Goal: Information Seeking & Learning: Understand process/instructions

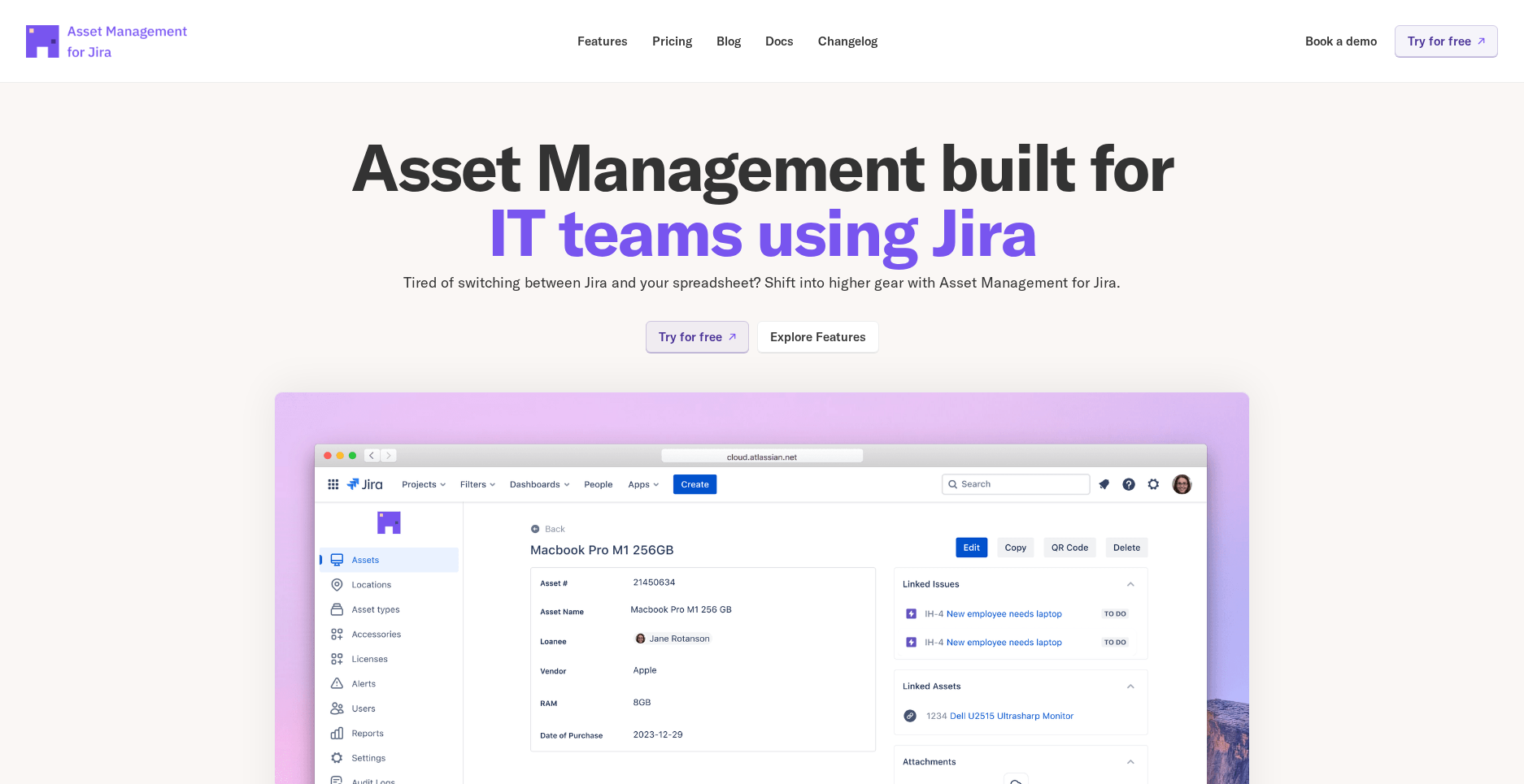
click at [327, 438] on img at bounding box center [761, 639] width 976 height 496
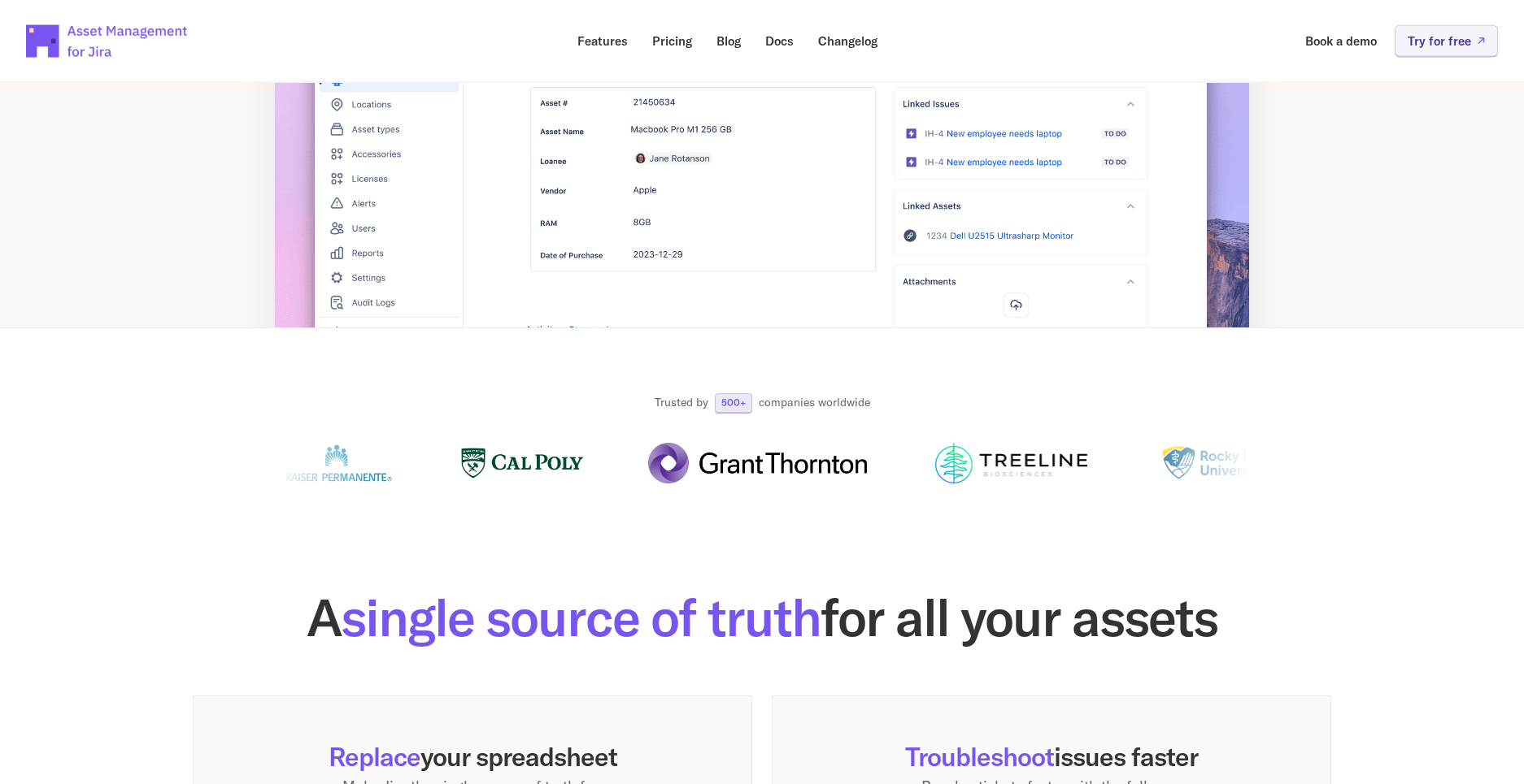
scroll to position [285, 0]
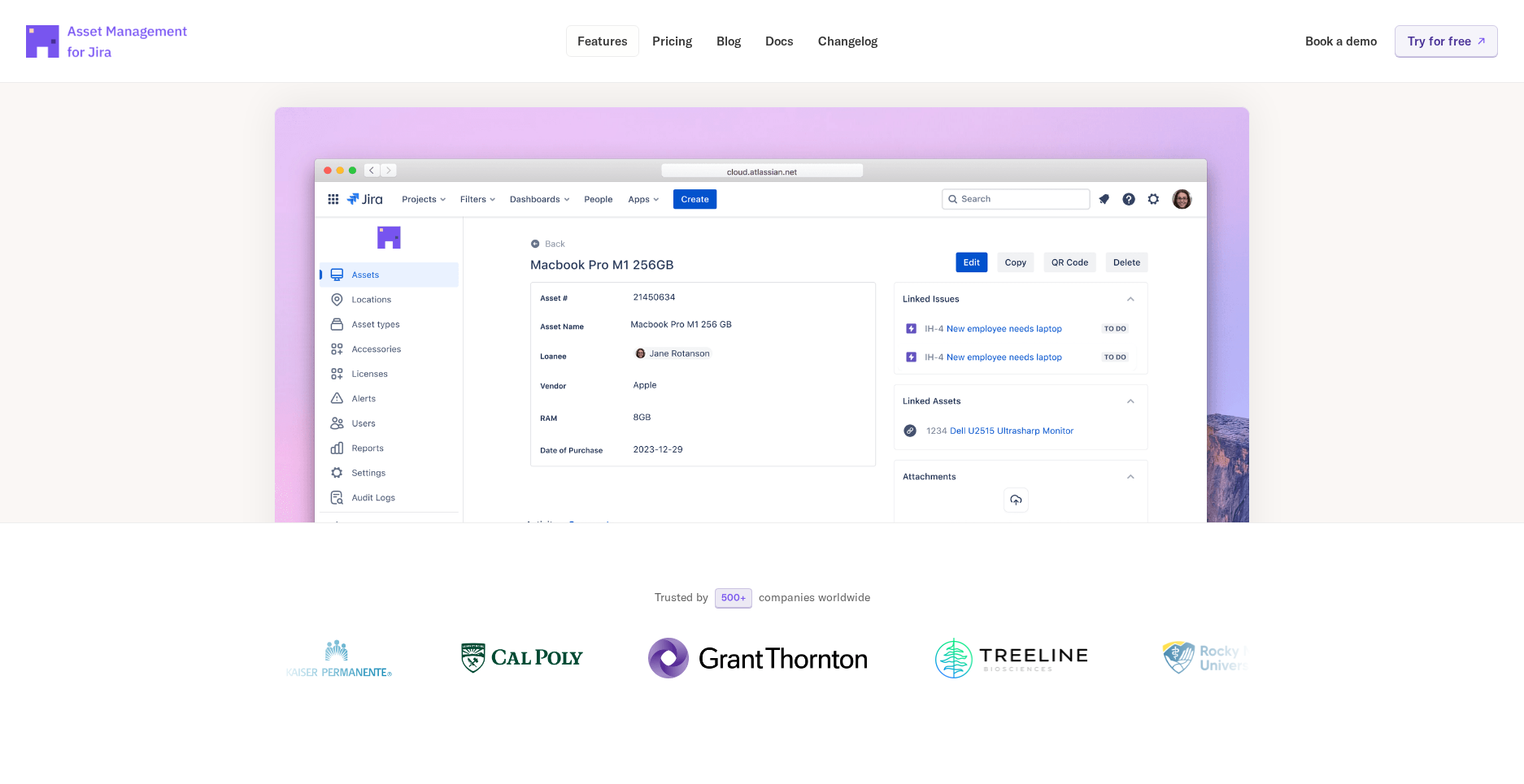
click at [611, 35] on p "Features" at bounding box center [603, 41] width 50 height 13
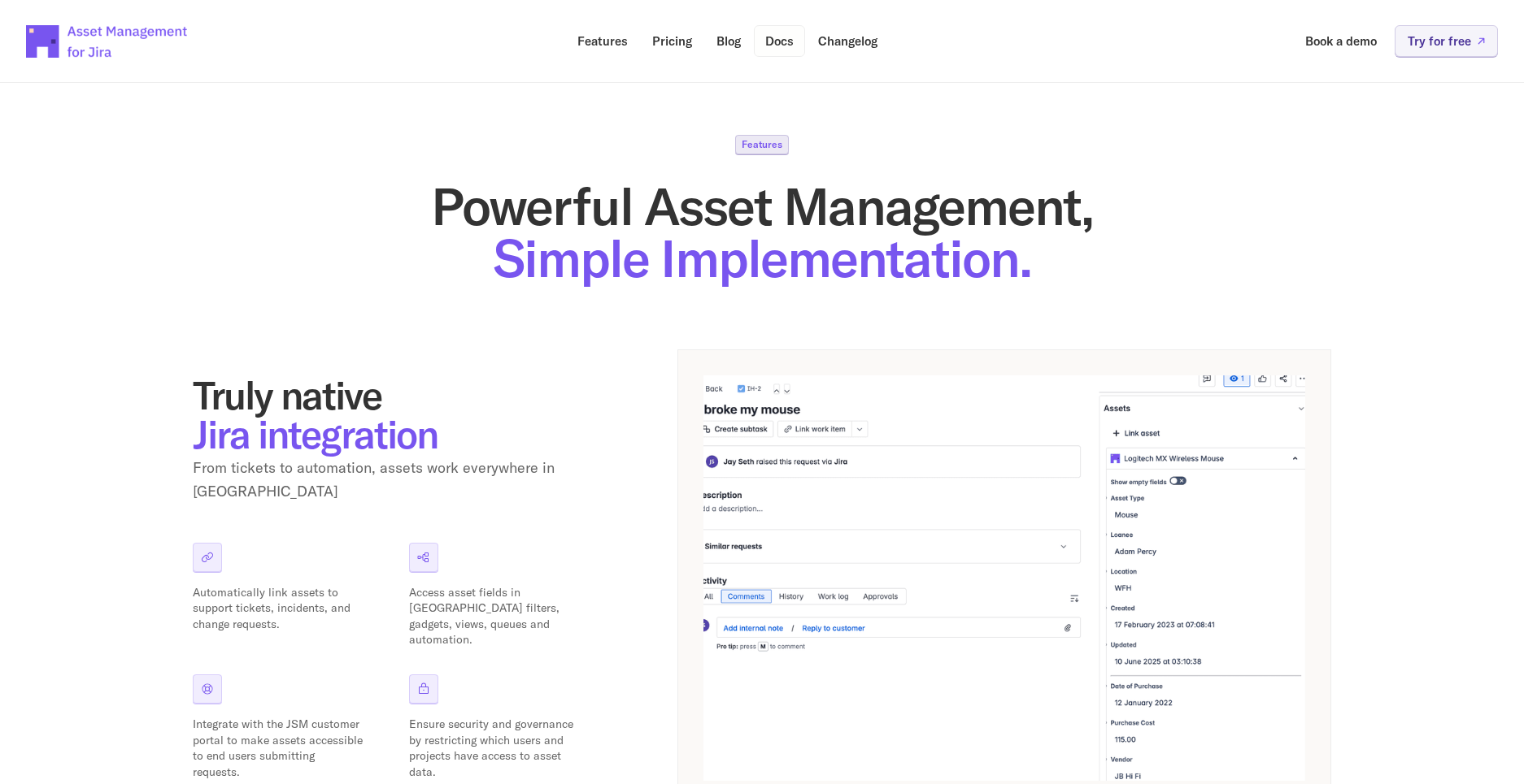
click at [787, 44] on p "Docs" at bounding box center [779, 41] width 28 height 13
click at [846, 38] on p "Changelog" at bounding box center [847, 41] width 59 height 13
click at [864, 42] on p "Changelog" at bounding box center [847, 41] width 59 height 13
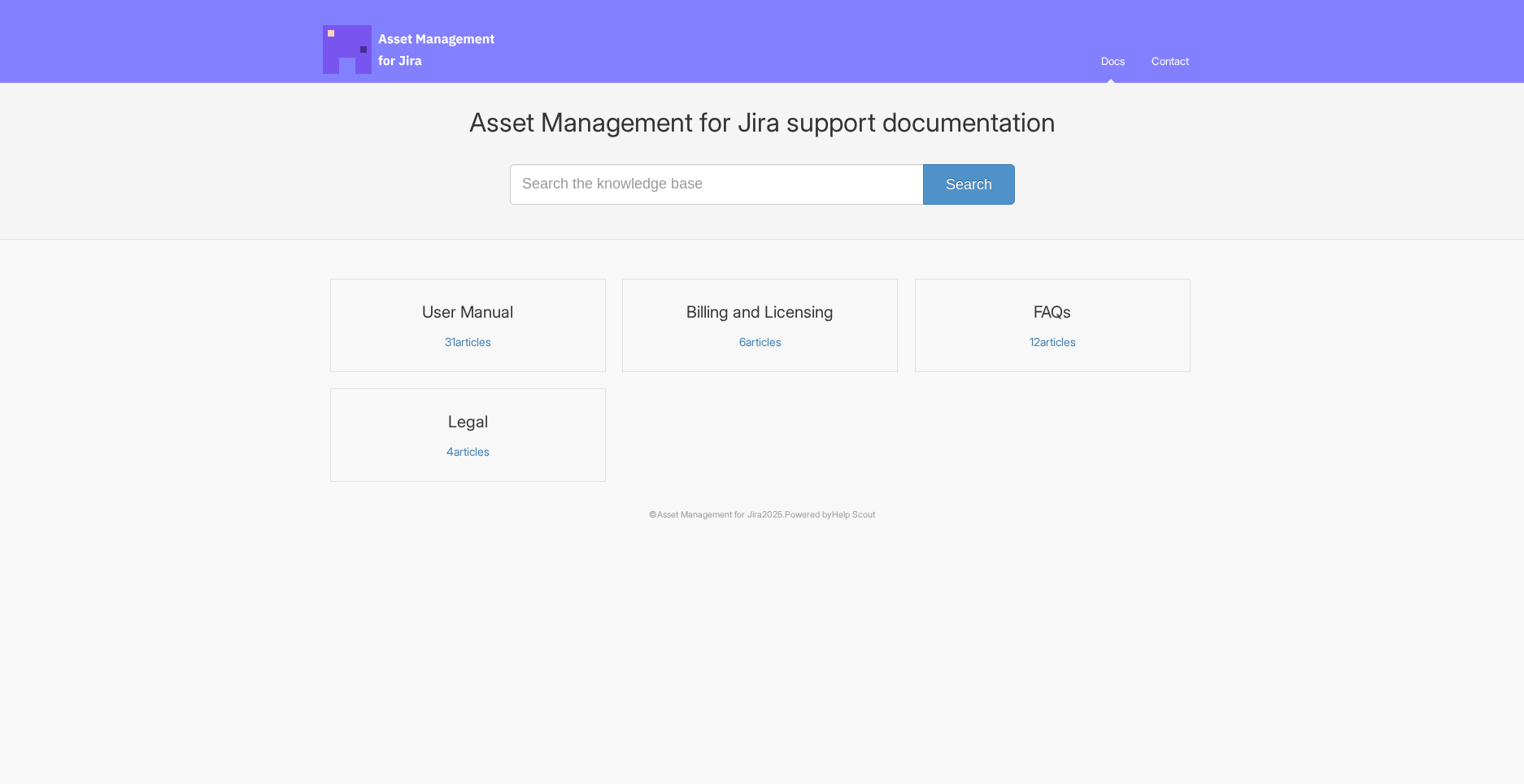
click at [1129, 187] on section "Asset Management for Jira support documentation Search" at bounding box center [762, 161] width 1524 height 157
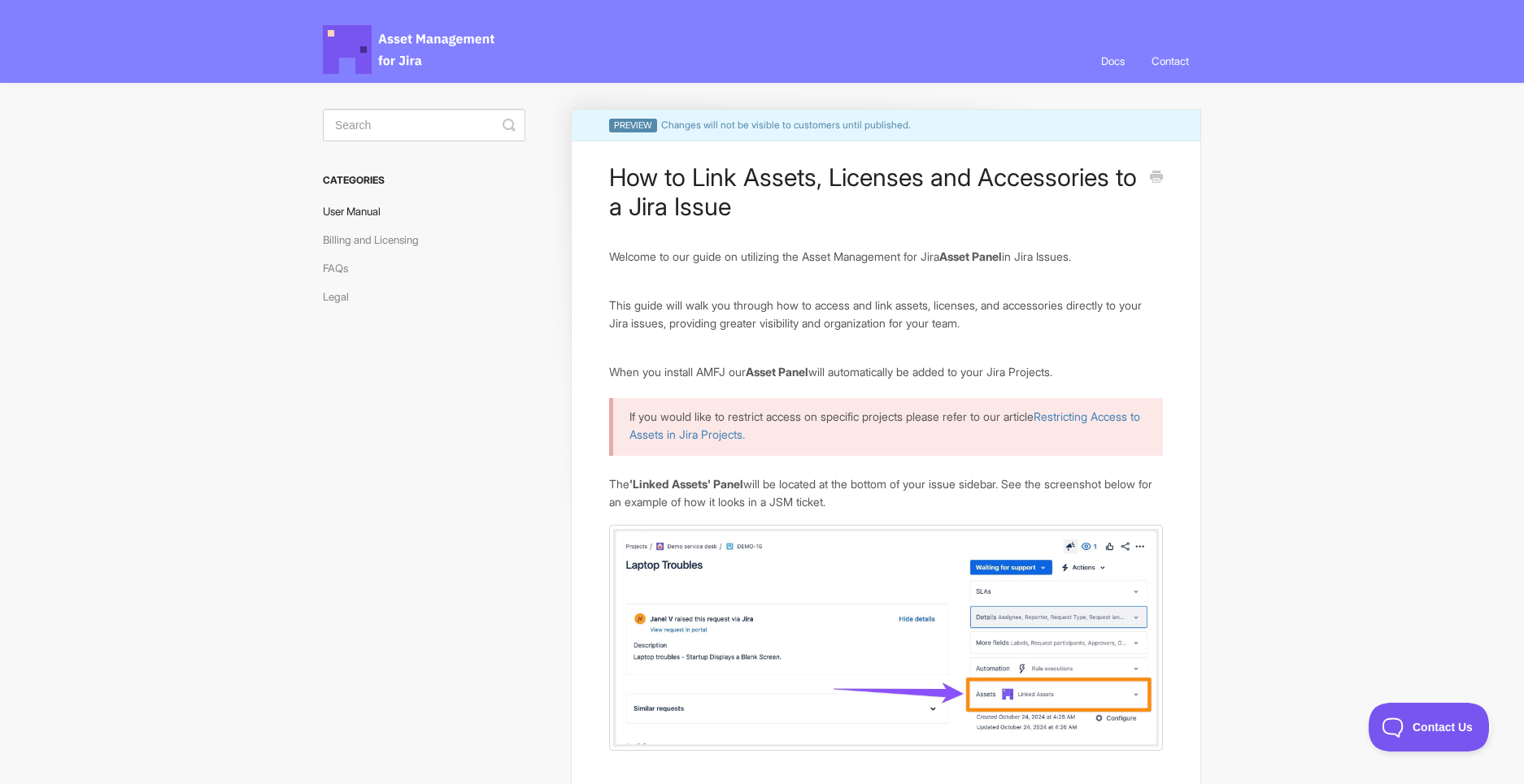
click at [352, 208] on link "User Manual" at bounding box center [358, 211] width 70 height 26
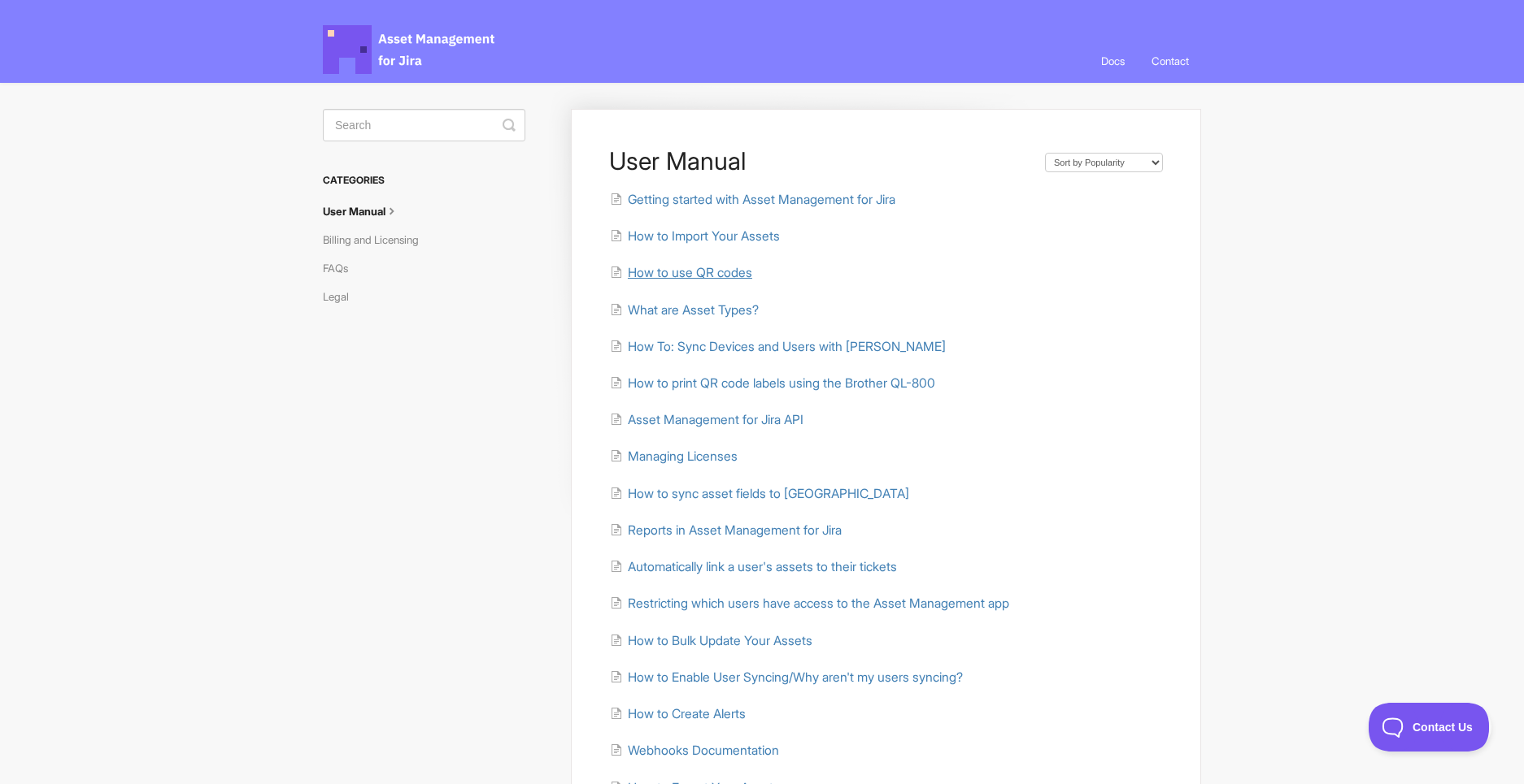
click at [713, 274] on span "How to use QR codes" at bounding box center [690, 273] width 124 height 16
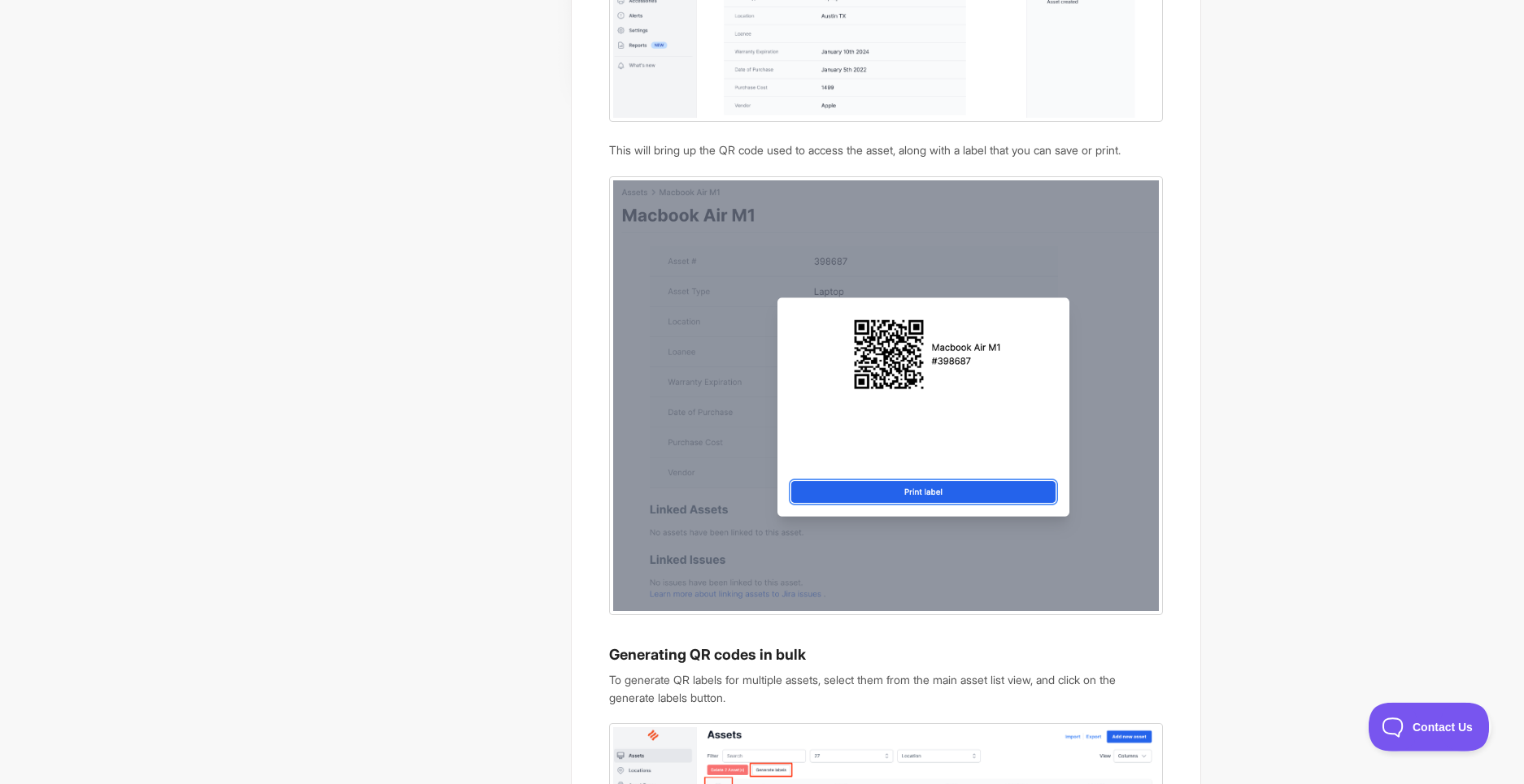
scroll to position [414, 0]
